Goal: Communication & Community: Answer question/provide support

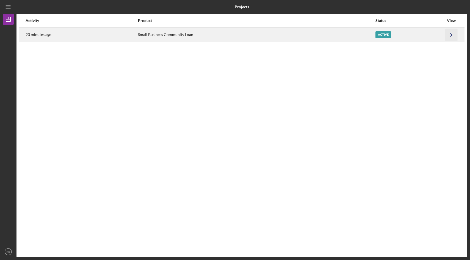
click at [448, 33] on icon "Icon/Navigate" at bounding box center [451, 35] width 12 height 12
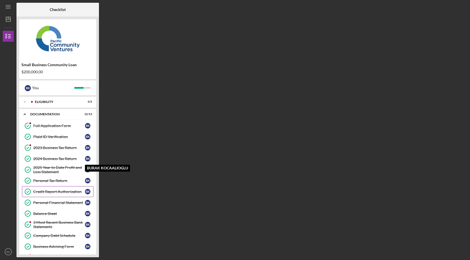
scroll to position [39, 0]
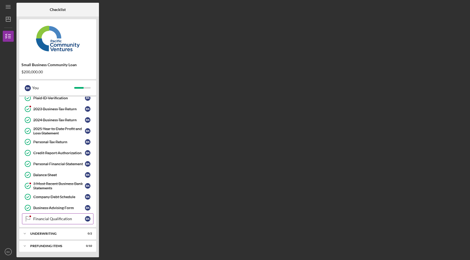
click at [54, 220] on div "Financial Qualification" at bounding box center [59, 219] width 52 height 4
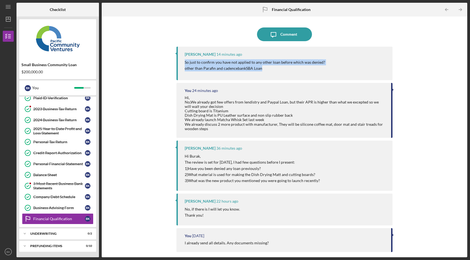
drag, startPoint x: 273, startPoint y: 68, endPoint x: 182, endPoint y: 62, distance: 91.0
click at [182, 62] on div "[PERSON_NAME] 14 minutes ago So just to confirm you have not applied to any oth…" at bounding box center [284, 64] width 216 height 34
click at [282, 37] on div "Comment" at bounding box center [288, 34] width 17 height 14
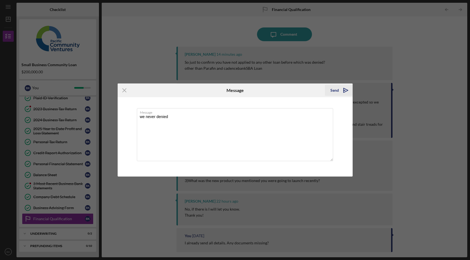
type textarea "we never denied"
click at [333, 90] on div "Send" at bounding box center [334, 90] width 9 height 11
